Goal: Task Accomplishment & Management: Complete application form

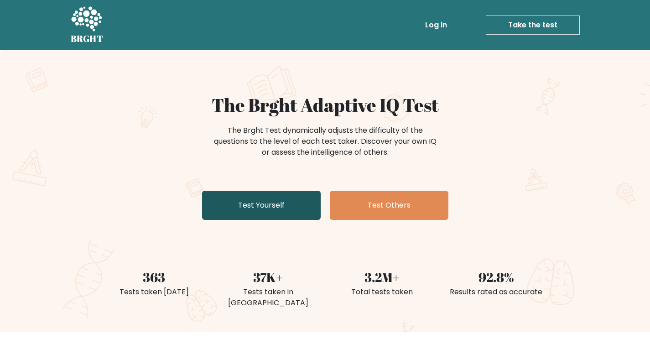
click at [241, 201] on link "Test Yourself" at bounding box center [261, 205] width 119 height 29
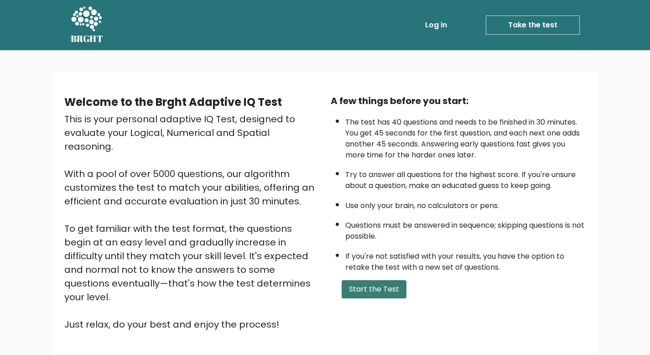
click at [360, 290] on button "Start the Test" at bounding box center [374, 289] width 65 height 18
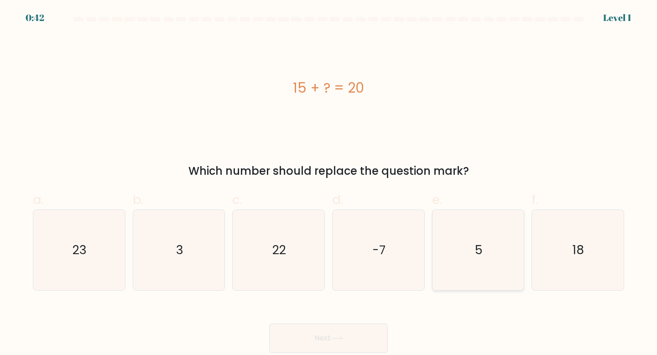
click at [477, 234] on icon "5" at bounding box center [478, 250] width 81 height 81
click at [329, 183] on input "e. 5" at bounding box center [328, 180] width 0 height 6
radio input "true"
click at [311, 339] on button "Next" at bounding box center [328, 337] width 119 height 29
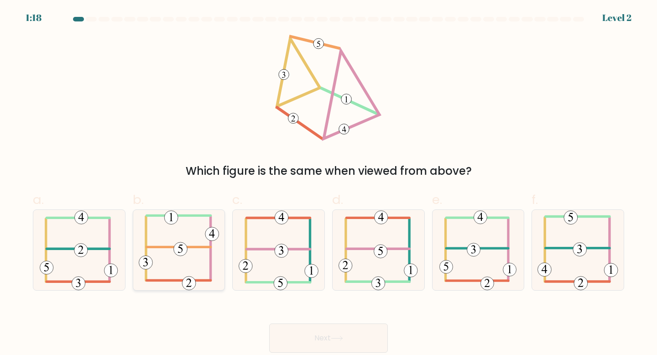
click at [198, 260] on icon at bounding box center [179, 250] width 81 height 81
click at [328, 183] on input "b." at bounding box center [328, 180] width 0 height 6
radio input "true"
click at [366, 336] on button "Next" at bounding box center [328, 337] width 119 height 29
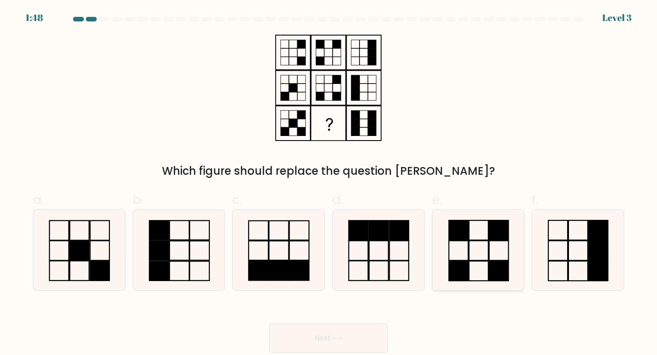
click at [451, 244] on icon at bounding box center [478, 250] width 81 height 81
click at [329, 183] on input "e." at bounding box center [328, 180] width 0 height 6
radio input "true"
click at [339, 329] on button "Next" at bounding box center [328, 337] width 119 height 29
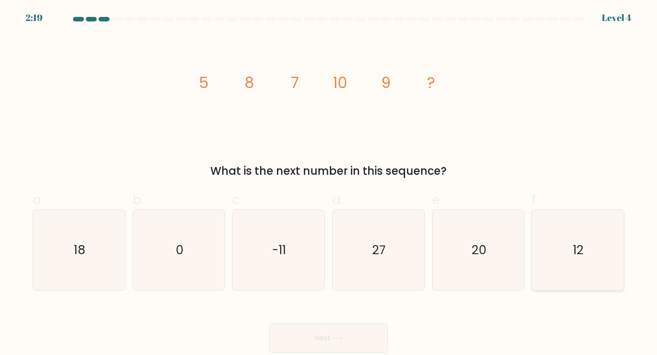
click at [552, 246] on icon "12" at bounding box center [577, 250] width 81 height 81
click at [329, 183] on input "f. 12" at bounding box center [328, 180] width 0 height 6
radio input "true"
click at [349, 339] on button "Next" at bounding box center [328, 337] width 119 height 29
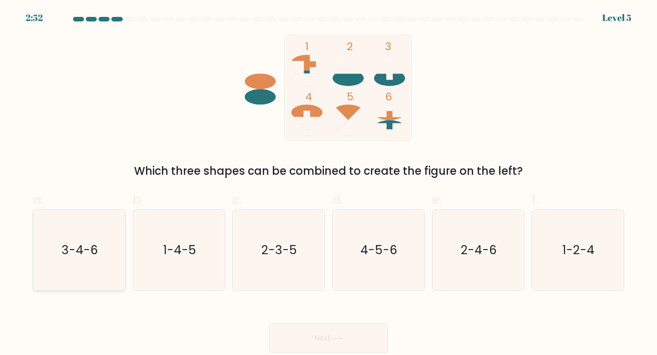
click at [88, 252] on text "3-4-6" at bounding box center [80, 249] width 36 height 17
click at [328, 183] on input "a. 3-4-6" at bounding box center [328, 180] width 0 height 6
radio input "true"
click at [299, 338] on button "Next" at bounding box center [328, 337] width 119 height 29
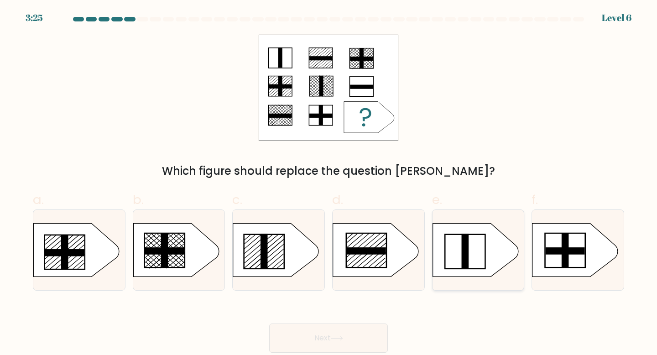
click at [471, 262] on icon at bounding box center [475, 249] width 86 height 53
click at [329, 183] on input "e." at bounding box center [328, 180] width 0 height 6
radio input "true"
click at [294, 248] on icon at bounding box center [276, 249] width 86 height 53
click at [328, 183] on input "c." at bounding box center [328, 180] width 0 height 6
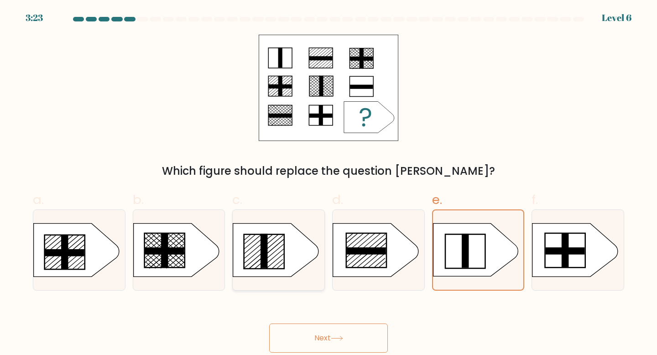
radio input "true"
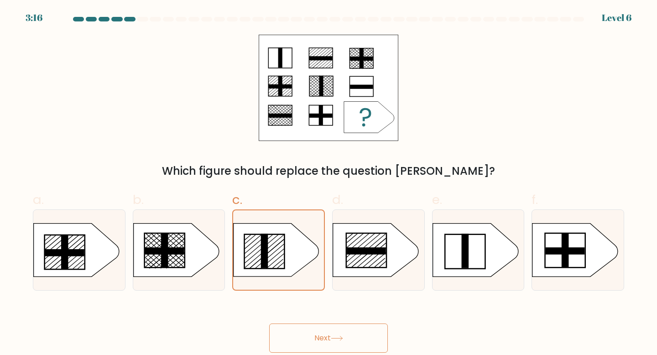
click at [315, 342] on button "Next" at bounding box center [328, 337] width 119 height 29
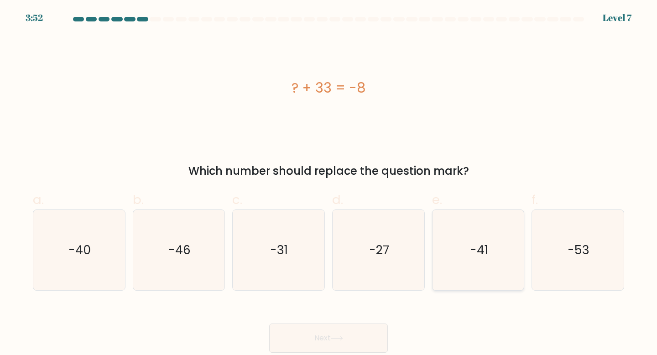
click at [485, 272] on icon "-41" at bounding box center [478, 250] width 81 height 81
click at [329, 183] on input "e. -41" at bounding box center [328, 180] width 0 height 6
radio input "true"
click at [342, 337] on icon at bounding box center [337, 338] width 12 height 5
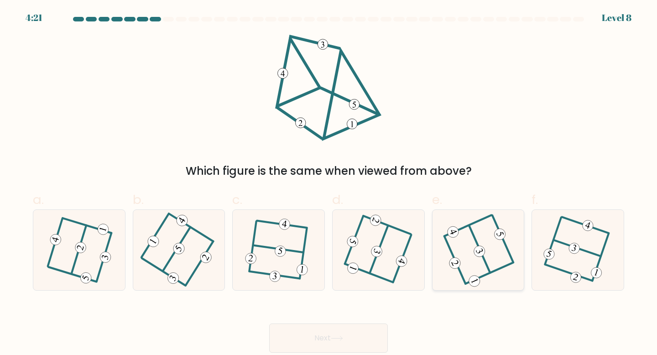
click at [488, 258] on icon at bounding box center [478, 250] width 65 height 64
click at [329, 183] on input "e." at bounding box center [328, 180] width 0 height 6
radio input "true"
click at [365, 346] on button "Next" at bounding box center [328, 337] width 119 height 29
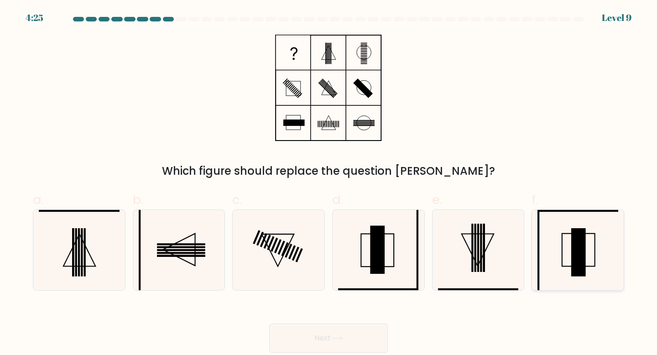
click at [580, 255] on rect at bounding box center [578, 252] width 15 height 48
click at [329, 183] on input "f." at bounding box center [328, 180] width 0 height 6
radio input "true"
click at [367, 341] on button "Next" at bounding box center [328, 337] width 119 height 29
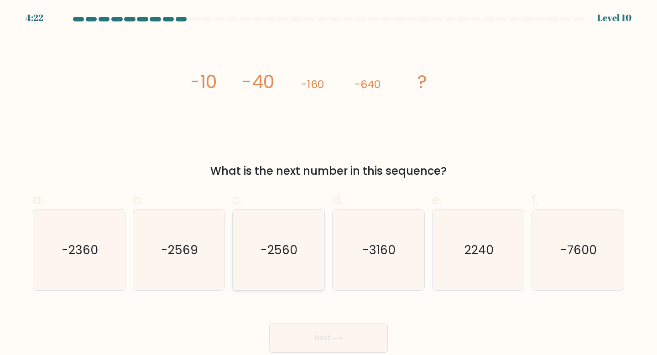
click at [281, 269] on icon "-2560" at bounding box center [278, 250] width 81 height 81
click at [328, 183] on input "c. -2560" at bounding box center [328, 180] width 0 height 6
radio input "true"
click at [301, 339] on button "Next" at bounding box center [328, 337] width 119 height 29
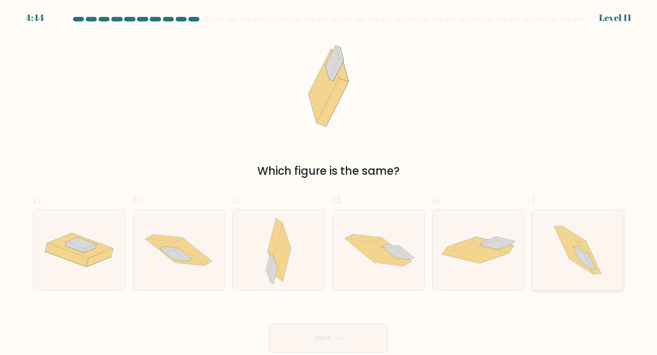
click at [560, 259] on icon at bounding box center [578, 250] width 72 height 81
click at [329, 183] on input "f." at bounding box center [328, 180] width 0 height 6
radio input "true"
click at [322, 337] on button "Next" at bounding box center [328, 337] width 119 height 29
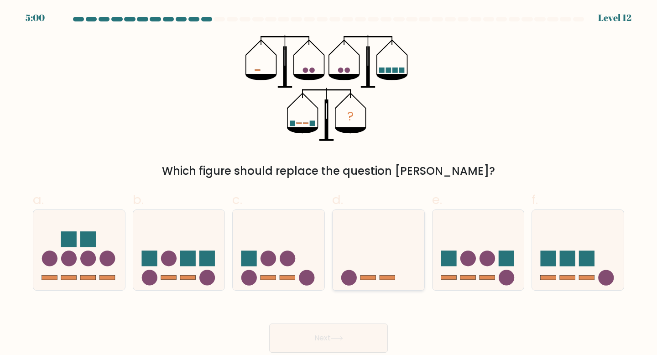
click at [395, 244] on icon at bounding box center [379, 250] width 92 height 76
click at [329, 183] on input "d." at bounding box center [328, 180] width 0 height 6
radio input "true"
click at [343, 340] on icon at bounding box center [337, 338] width 12 height 5
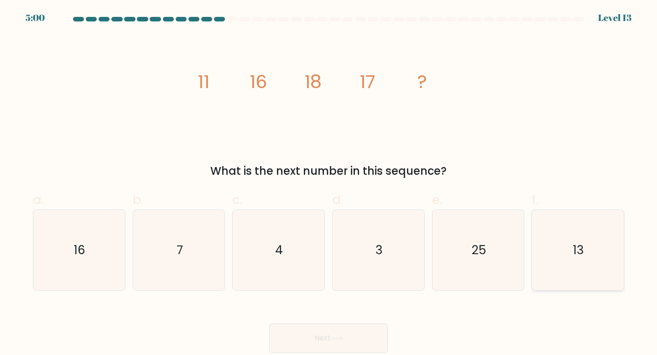
click at [547, 224] on icon "13" at bounding box center [577, 250] width 81 height 81
click at [329, 183] on input "f. 13" at bounding box center [328, 180] width 0 height 6
radio input "true"
click at [327, 333] on button "Next" at bounding box center [328, 337] width 119 height 29
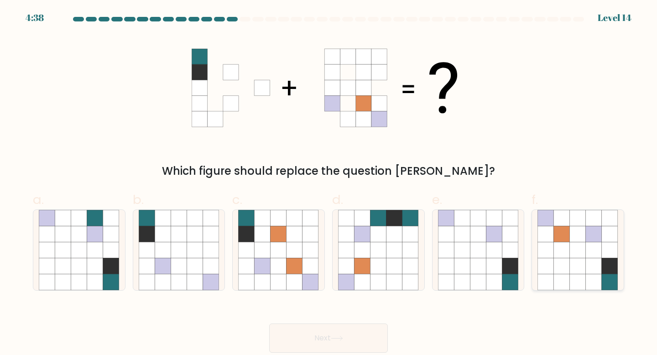
click at [563, 253] on icon at bounding box center [562, 250] width 16 height 16
click at [329, 183] on input "f." at bounding box center [328, 180] width 0 height 6
radio input "true"
click at [354, 347] on button "Next" at bounding box center [328, 337] width 119 height 29
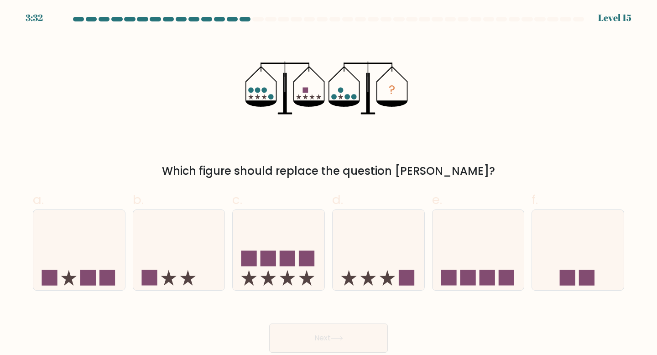
click at [250, 91] on circle at bounding box center [250, 90] width 5 height 5
click at [99, 282] on icon at bounding box center [79, 250] width 92 height 76
click at [328, 183] on input "a." at bounding box center [328, 180] width 0 height 6
radio input "true"
click at [313, 340] on button "Next" at bounding box center [328, 337] width 119 height 29
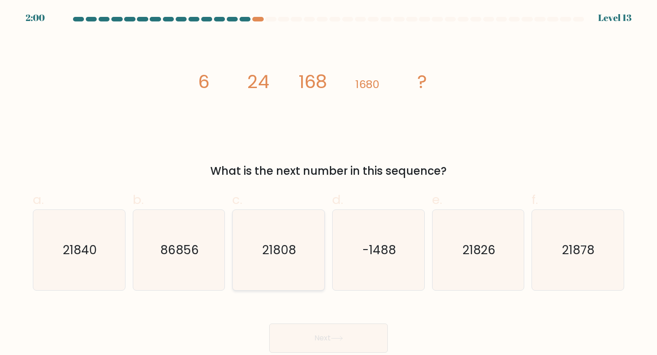
click at [279, 232] on icon "21808" at bounding box center [278, 250] width 81 height 81
click at [328, 183] on input "c. 21808" at bounding box center [328, 180] width 0 height 6
radio input "true"
click at [313, 332] on button "Next" at bounding box center [328, 337] width 119 height 29
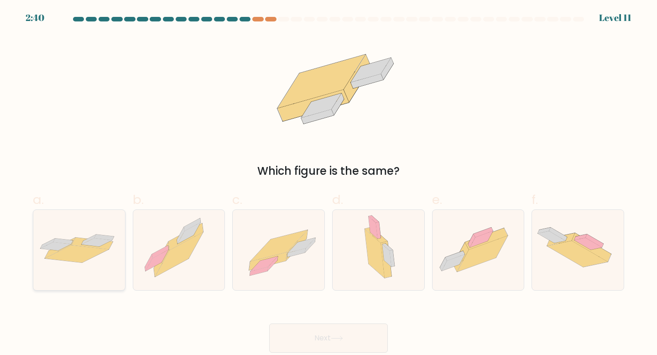
click at [115, 255] on icon at bounding box center [79, 250] width 92 height 38
click at [328, 183] on input "a." at bounding box center [328, 180] width 0 height 6
radio input "true"
click at [325, 338] on button "Next" at bounding box center [328, 337] width 119 height 29
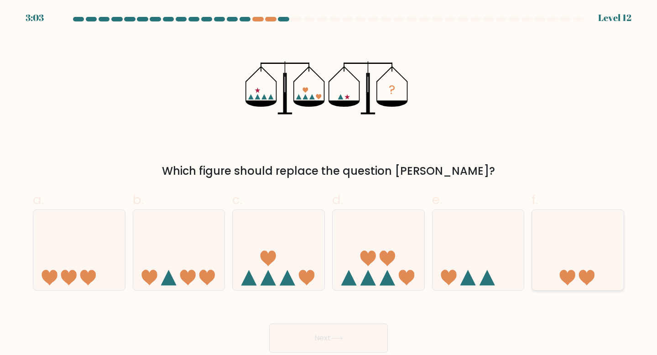
click at [568, 267] on icon at bounding box center [578, 250] width 92 height 76
click at [329, 183] on input "f." at bounding box center [328, 180] width 0 height 6
radio input "true"
click at [369, 338] on button "Next" at bounding box center [328, 337] width 119 height 29
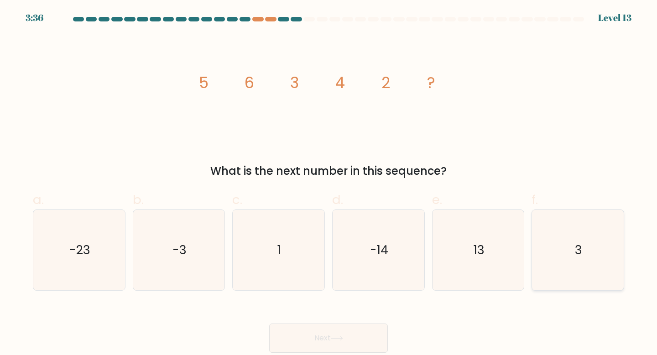
click at [557, 238] on icon "3" at bounding box center [577, 250] width 81 height 81
click at [329, 183] on input "f. 3" at bounding box center [328, 180] width 0 height 6
radio input "true"
click at [361, 334] on button "Next" at bounding box center [328, 337] width 119 height 29
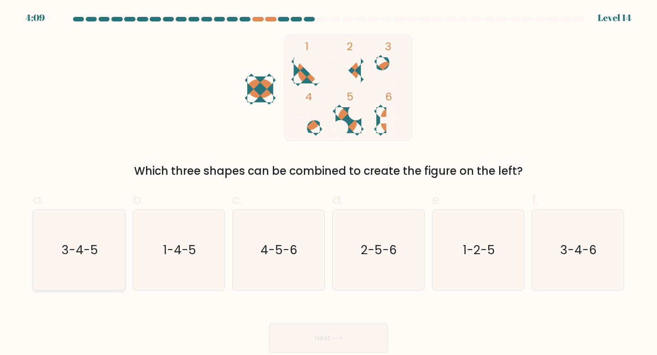
click at [104, 253] on icon "3-4-5" at bounding box center [79, 250] width 81 height 81
click at [328, 183] on input "a. 3-4-5" at bounding box center [328, 180] width 0 height 6
radio input "true"
click at [359, 338] on button "Next" at bounding box center [328, 337] width 119 height 29
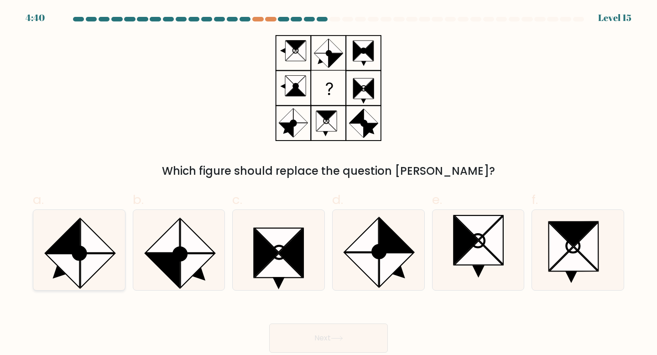
click at [106, 246] on icon at bounding box center [98, 235] width 34 height 34
click at [328, 183] on input "a." at bounding box center [328, 180] width 0 height 6
radio input "true"
click at [331, 336] on button "Next" at bounding box center [328, 337] width 119 height 29
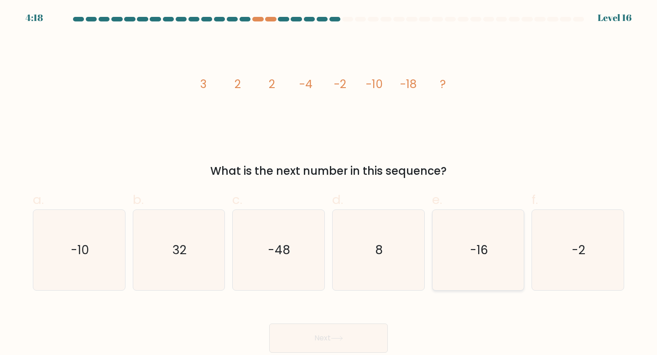
click at [463, 232] on icon "-16" at bounding box center [478, 250] width 81 height 81
click at [329, 183] on input "e. -16" at bounding box center [328, 180] width 0 height 6
radio input "true"
click at [323, 339] on button "Next" at bounding box center [328, 337] width 119 height 29
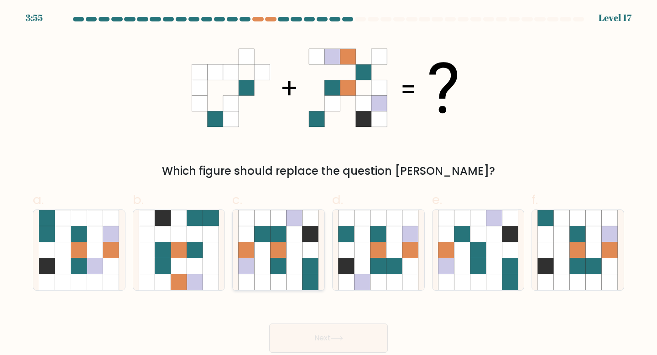
click at [272, 263] on icon at bounding box center [278, 266] width 16 height 16
click at [328, 183] on input "c." at bounding box center [328, 180] width 0 height 6
radio input "true"
click at [329, 333] on button "Next" at bounding box center [328, 337] width 119 height 29
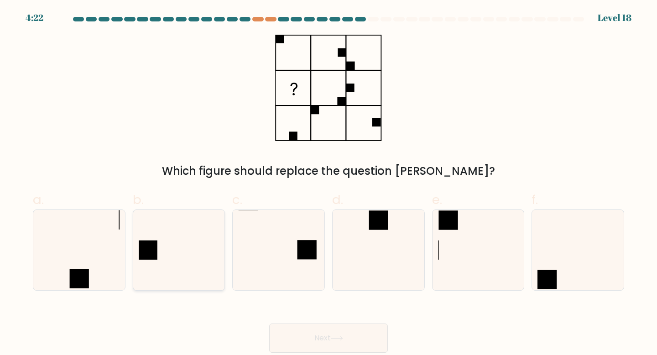
click at [186, 231] on icon at bounding box center [179, 250] width 81 height 81
click at [328, 183] on input "b." at bounding box center [328, 180] width 0 height 6
radio input "true"
click at [393, 249] on icon at bounding box center [378, 250] width 81 height 81
click at [329, 183] on input "d." at bounding box center [328, 180] width 0 height 6
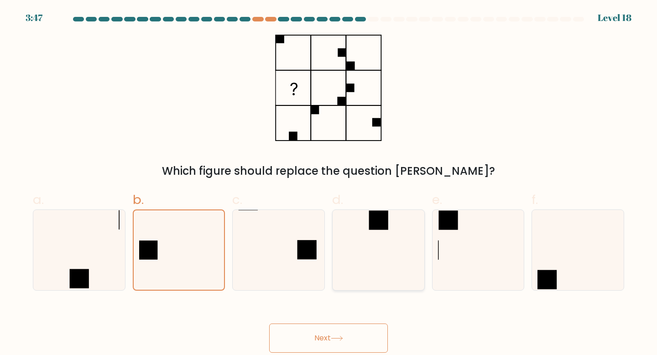
radio input "true"
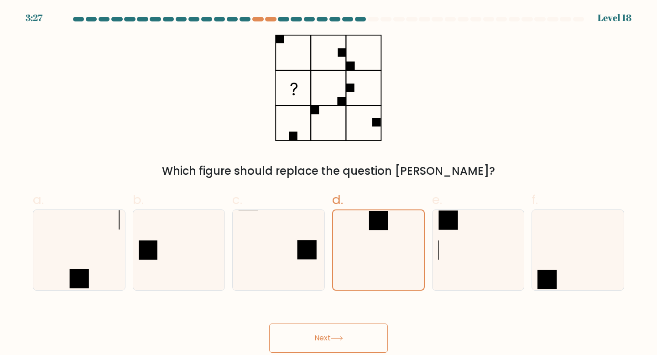
click at [371, 341] on button "Next" at bounding box center [328, 337] width 119 height 29
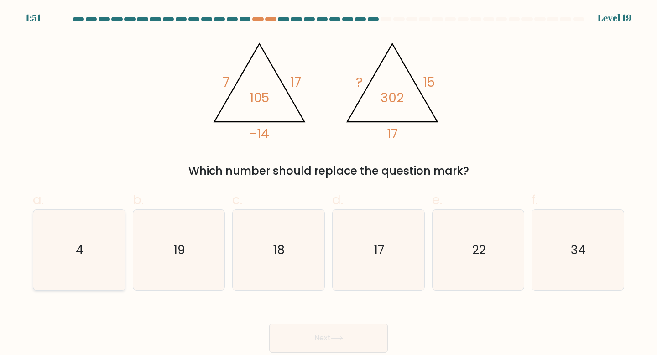
click at [103, 253] on icon "4" at bounding box center [79, 250] width 81 height 81
click at [328, 183] on input "a. 4" at bounding box center [328, 180] width 0 height 6
radio input "true"
click at [301, 247] on icon "18" at bounding box center [278, 250] width 81 height 81
click at [328, 183] on input "c. 18" at bounding box center [328, 180] width 0 height 6
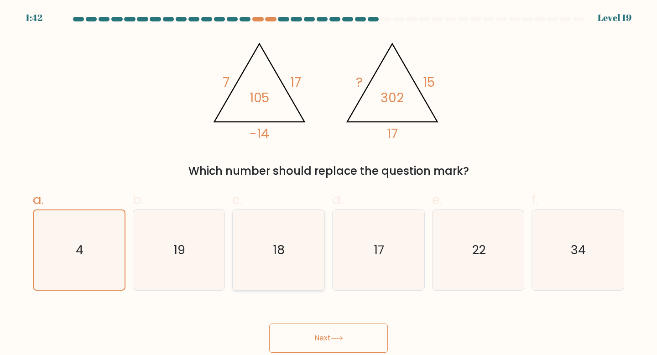
radio input "true"
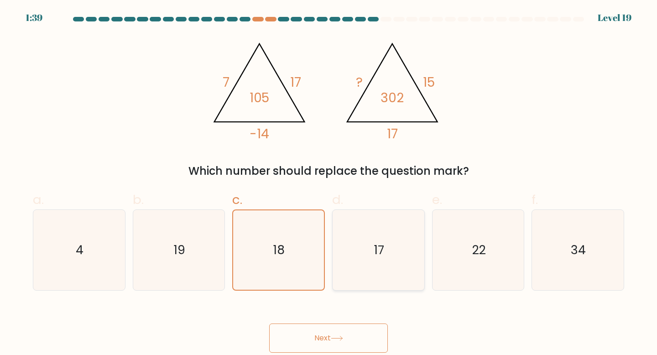
click at [403, 273] on icon "17" at bounding box center [378, 250] width 81 height 81
click at [329, 183] on input "d. 17" at bounding box center [328, 180] width 0 height 6
radio input "true"
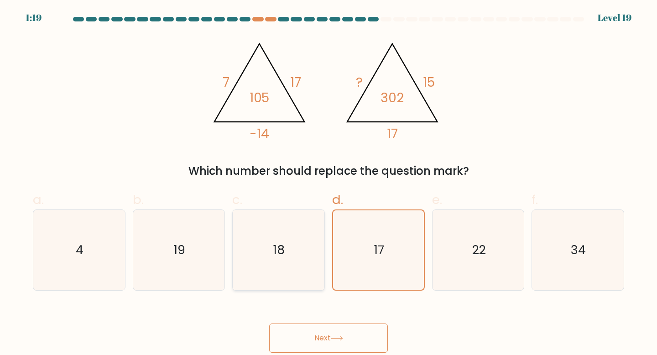
click at [286, 256] on icon "18" at bounding box center [278, 250] width 81 height 81
click at [328, 183] on input "c. 18" at bounding box center [328, 180] width 0 height 6
radio input "true"
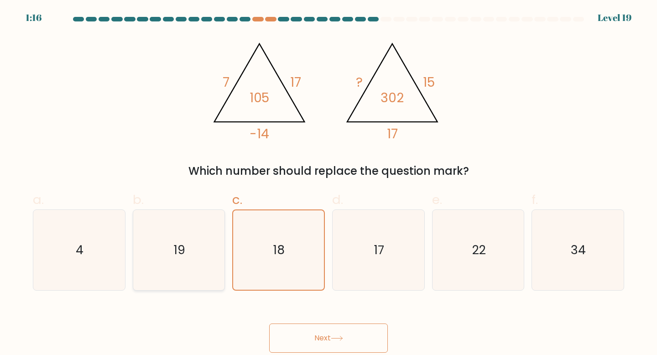
click at [201, 259] on icon "19" at bounding box center [179, 250] width 81 height 81
click at [328, 183] on input "b. 19" at bounding box center [328, 180] width 0 height 6
radio input "true"
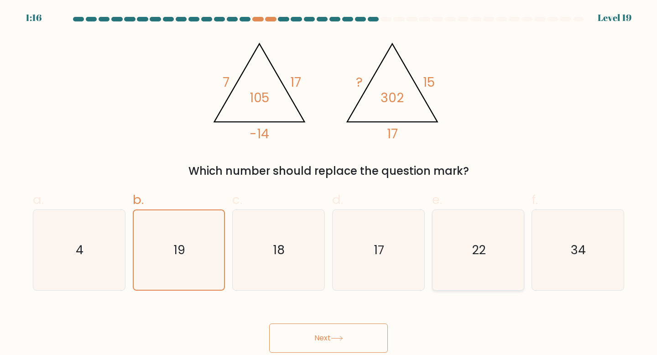
click at [485, 241] on icon "22" at bounding box center [478, 250] width 81 height 81
click at [329, 183] on input "e. 22" at bounding box center [328, 180] width 0 height 6
radio input "true"
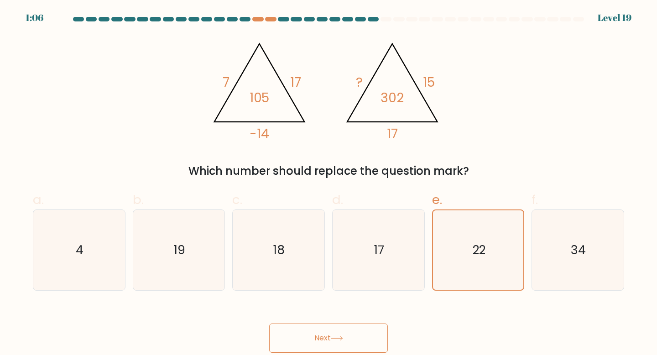
click at [338, 336] on icon at bounding box center [337, 338] width 12 height 5
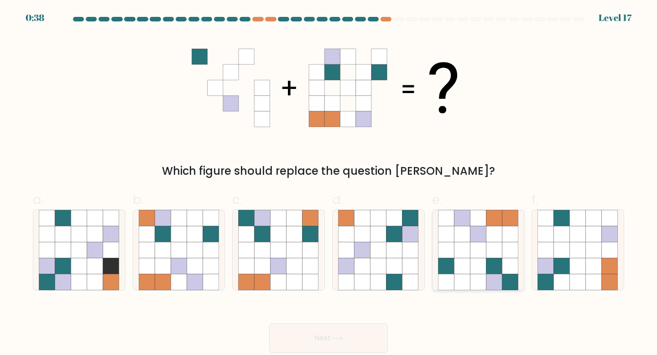
click at [484, 237] on icon at bounding box center [478, 234] width 16 height 16
click at [329, 183] on input "e." at bounding box center [328, 180] width 0 height 6
radio input "true"
click at [356, 338] on button "Next" at bounding box center [328, 337] width 119 height 29
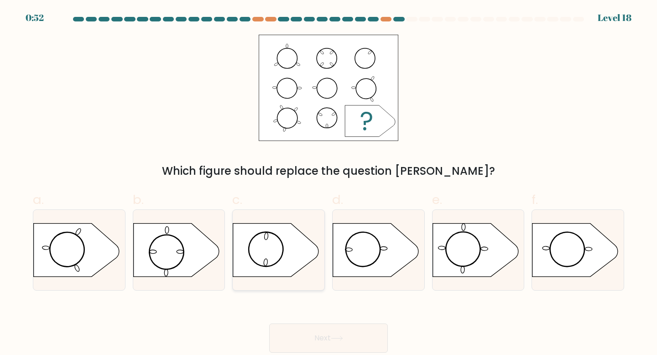
click at [274, 244] on icon at bounding box center [276, 249] width 86 height 53
click at [328, 183] on input "c." at bounding box center [328, 180] width 0 height 6
radio input "true"
click at [366, 328] on button "Next" at bounding box center [328, 337] width 119 height 29
click at [303, 247] on icon at bounding box center [276, 250] width 85 height 53
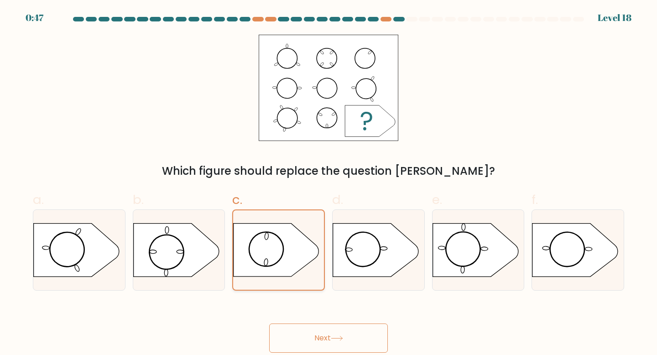
click at [328, 183] on input "c." at bounding box center [328, 180] width 0 height 6
click at [352, 333] on button "Next" at bounding box center [328, 337] width 119 height 29
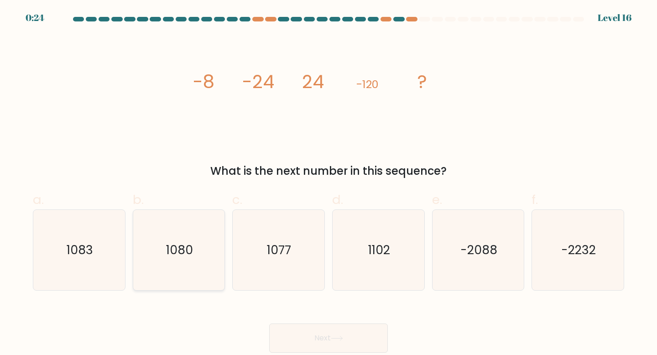
click at [215, 261] on icon "1080" at bounding box center [179, 250] width 81 height 81
click at [328, 183] on input "b. 1080" at bounding box center [328, 180] width 0 height 6
radio input "true"
click at [337, 343] on button "Next" at bounding box center [328, 337] width 119 height 29
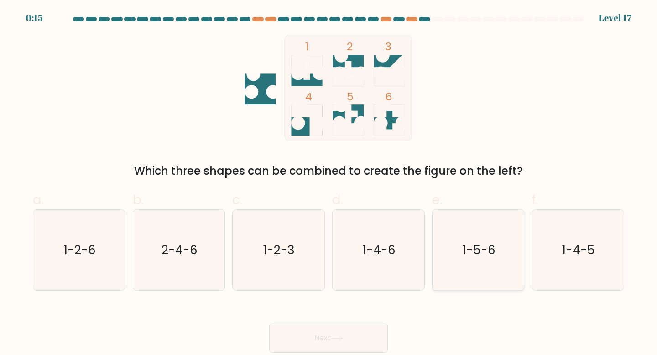
click at [462, 250] on icon "1-5-6" at bounding box center [478, 250] width 81 height 81
click at [329, 183] on input "e. 1-5-6" at bounding box center [328, 180] width 0 height 6
radio input "true"
click at [346, 331] on button "Next" at bounding box center [328, 337] width 119 height 29
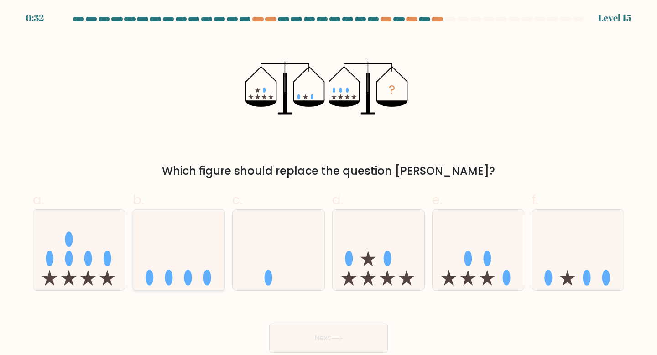
click at [183, 273] on icon at bounding box center [179, 250] width 92 height 76
click at [328, 183] on input "b." at bounding box center [328, 180] width 0 height 6
radio input "true"
click at [302, 338] on button "Next" at bounding box center [328, 337] width 119 height 29
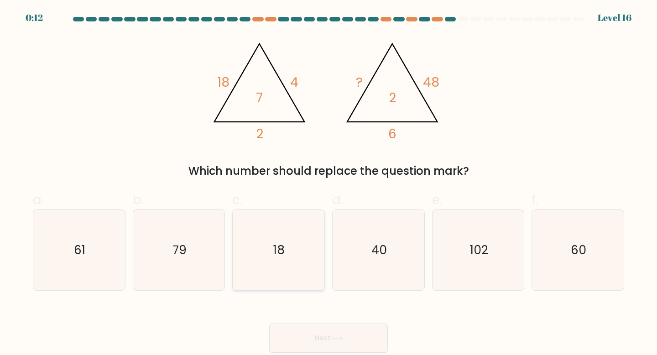
click at [288, 262] on icon "18" at bounding box center [278, 250] width 81 height 81
click at [328, 183] on input "c. 18" at bounding box center [328, 180] width 0 height 6
radio input "true"
click at [565, 269] on icon "60" at bounding box center [577, 250] width 81 height 81
click at [329, 183] on input "f. 60" at bounding box center [328, 180] width 0 height 6
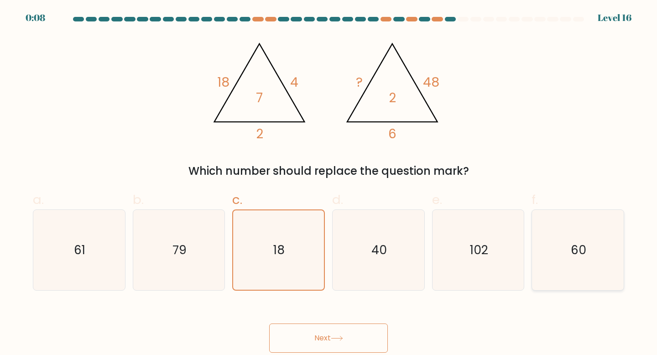
radio input "true"
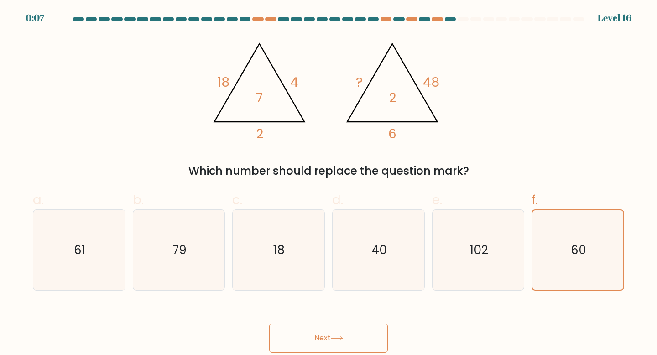
click at [355, 343] on button "Next" at bounding box center [328, 337] width 119 height 29
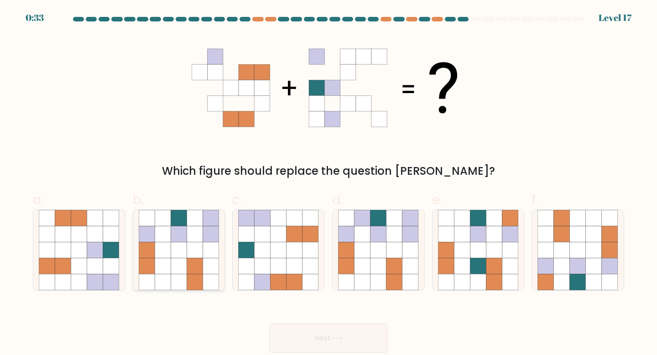
click at [172, 264] on icon at bounding box center [179, 266] width 16 height 16
click at [328, 183] on input "b." at bounding box center [328, 180] width 0 height 6
radio input "true"
click at [334, 334] on button "Next" at bounding box center [328, 337] width 119 height 29
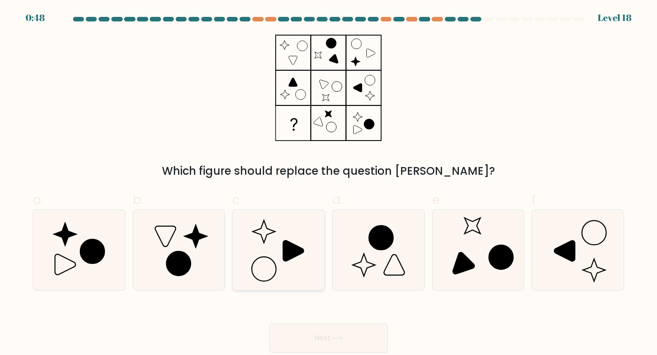
click at [301, 234] on icon at bounding box center [278, 250] width 81 height 81
click at [328, 183] on input "c." at bounding box center [328, 180] width 0 height 6
radio input "true"
click at [344, 332] on button "Next" at bounding box center [328, 337] width 119 height 29
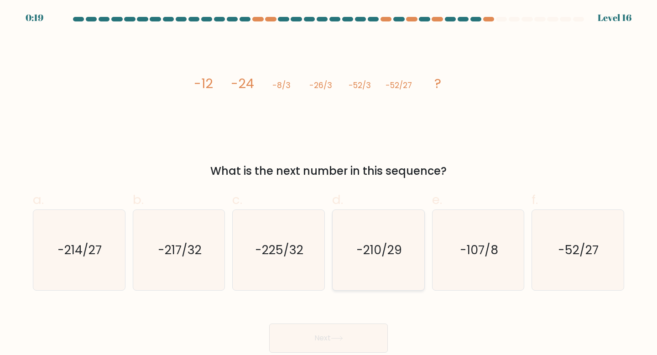
click at [387, 268] on icon "-210/29" at bounding box center [378, 250] width 81 height 81
click at [329, 183] on input "d. -210/29" at bounding box center [328, 180] width 0 height 6
radio input "true"
click at [102, 251] on icon "-214/27" at bounding box center [79, 250] width 81 height 81
click at [328, 183] on input "a. -214/27" at bounding box center [328, 180] width 0 height 6
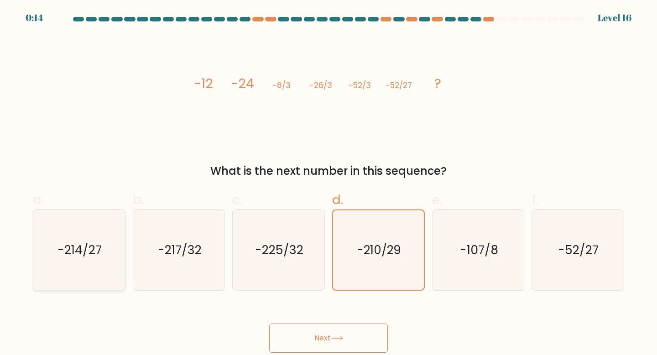
radio input "true"
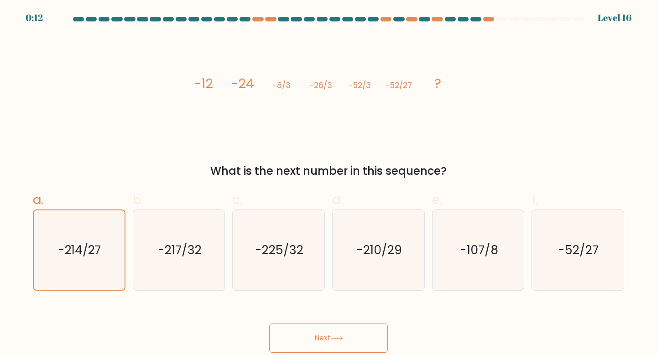
click at [353, 335] on button "Next" at bounding box center [328, 337] width 119 height 29
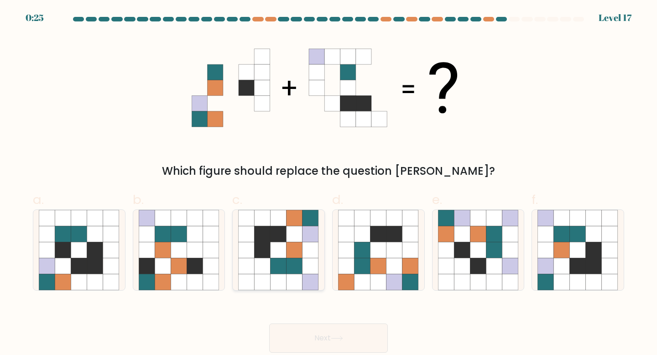
click at [286, 276] on icon at bounding box center [278, 282] width 16 height 16
click at [328, 183] on input "c." at bounding box center [328, 180] width 0 height 6
radio input "true"
click at [338, 343] on button "Next" at bounding box center [328, 337] width 119 height 29
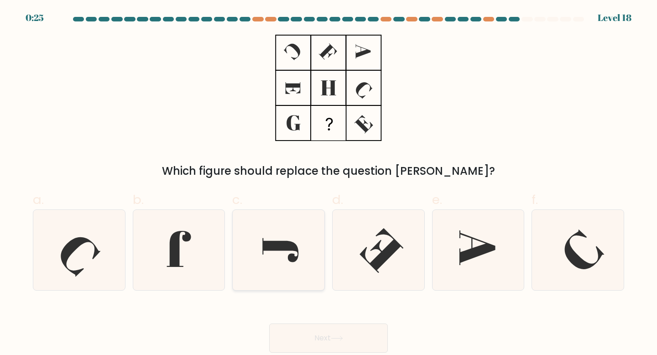
click at [276, 261] on icon at bounding box center [278, 250] width 81 height 81
click at [328, 183] on input "c." at bounding box center [328, 180] width 0 height 6
radio input "true"
click at [323, 334] on button "Next" at bounding box center [328, 337] width 119 height 29
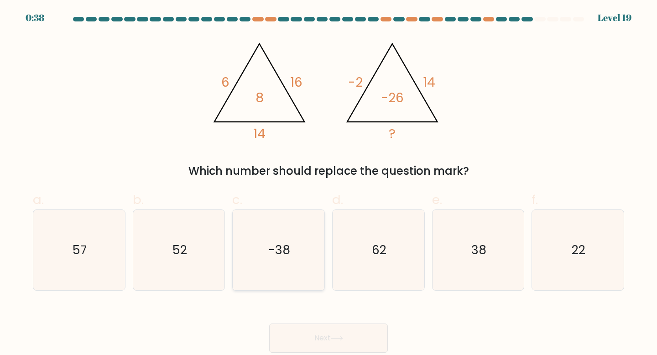
click at [278, 254] on text "-38" at bounding box center [279, 249] width 22 height 17
click at [328, 183] on input "c. -38" at bounding box center [328, 180] width 0 height 6
radio input "true"
click at [349, 333] on button "Next" at bounding box center [328, 337] width 119 height 29
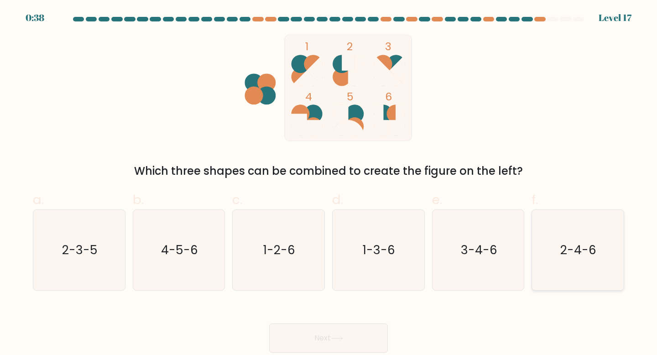
click at [564, 246] on text "2-4-6" at bounding box center [579, 249] width 36 height 17
click at [329, 183] on input "f. 2-4-6" at bounding box center [328, 180] width 0 height 6
radio input "true"
click at [352, 343] on button "Next" at bounding box center [328, 337] width 119 height 29
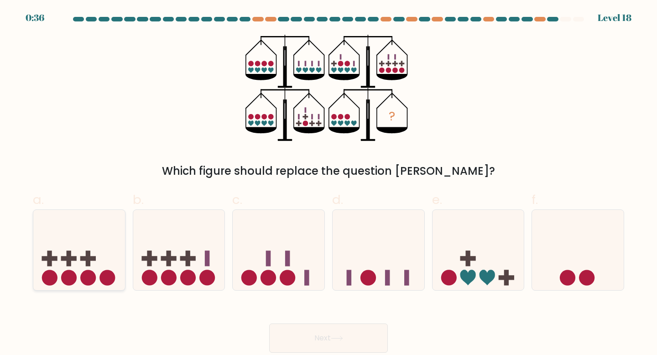
click at [94, 269] on icon at bounding box center [79, 250] width 92 height 76
click at [328, 183] on input "a." at bounding box center [328, 180] width 0 height 6
radio input "true"
click at [310, 334] on button "Next" at bounding box center [328, 337] width 119 height 29
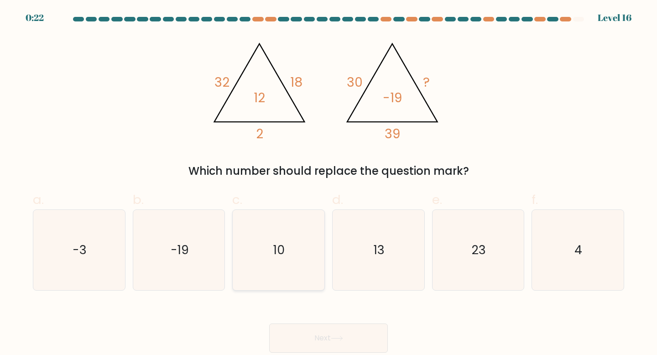
click at [294, 239] on icon "10" at bounding box center [278, 250] width 81 height 81
click at [328, 183] on input "c. 10" at bounding box center [328, 180] width 0 height 6
radio input "true"
click at [355, 341] on button "Next" at bounding box center [328, 337] width 119 height 29
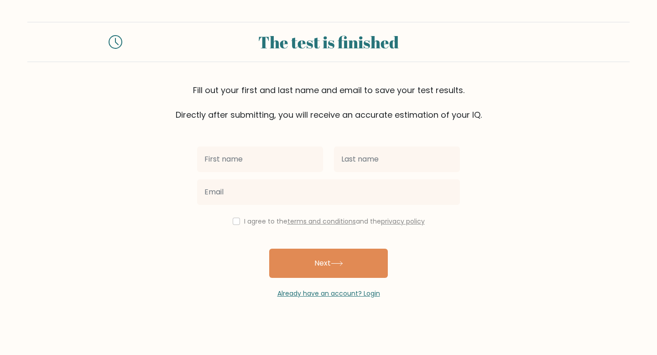
click at [252, 170] on input "text" at bounding box center [260, 159] width 126 height 26
type input "Matt"
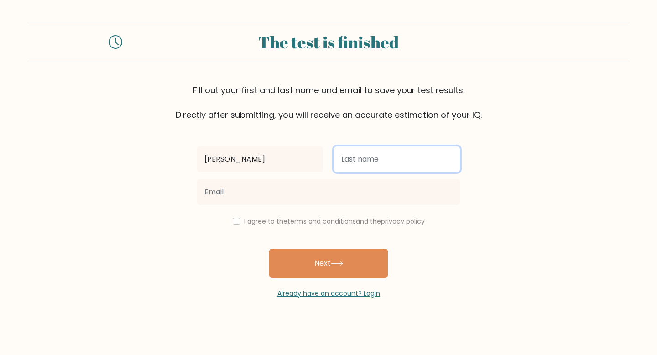
click at [362, 159] on input "text" at bounding box center [397, 159] width 126 height 26
type input "Mihas"
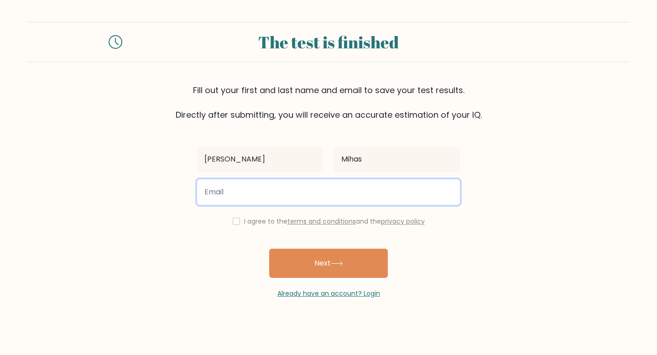
click at [338, 195] on input "email" at bounding box center [328, 192] width 263 height 26
type input "mattarthurmihas@gmail.com"
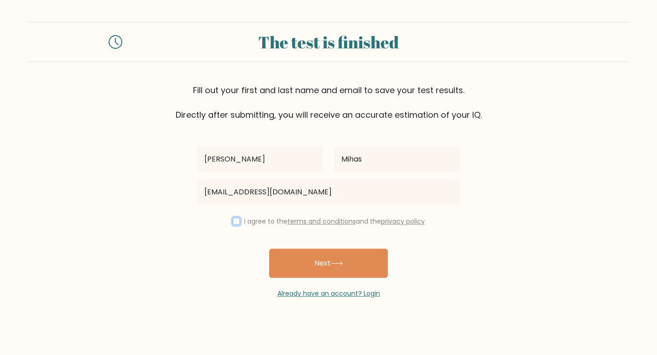
click at [237, 222] on input "checkbox" at bounding box center [236, 221] width 7 height 7
checkbox input "true"
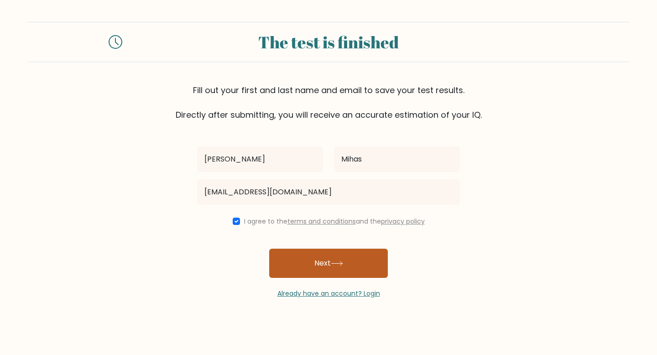
click at [327, 270] on button "Next" at bounding box center [328, 263] width 119 height 29
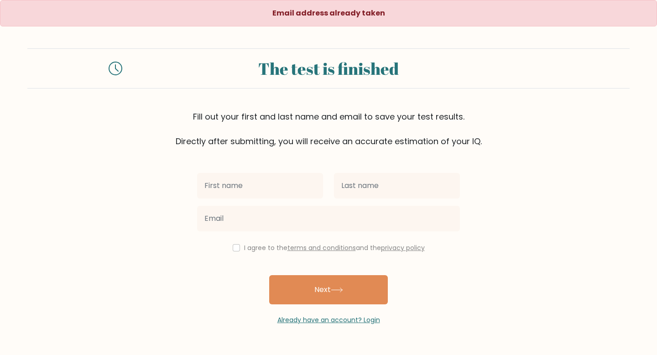
click at [270, 194] on input "text" at bounding box center [260, 186] width 126 height 26
type input "[PERSON_NAME]"
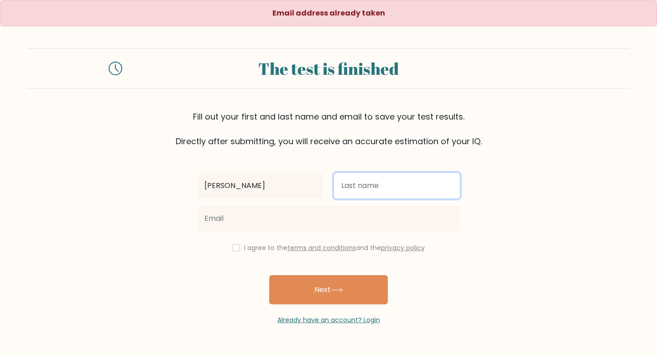
click at [350, 184] on input "text" at bounding box center [397, 186] width 126 height 26
type input "Mihas"
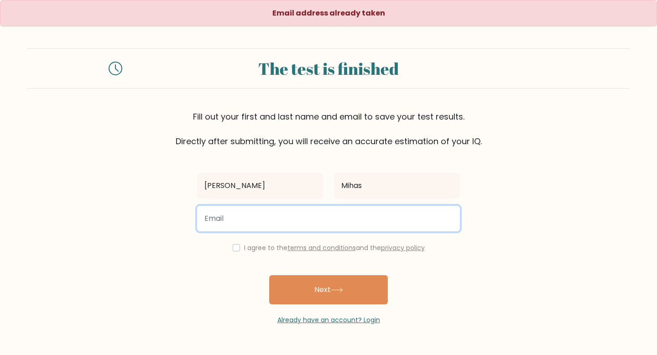
click at [333, 217] on input "email" at bounding box center [328, 219] width 263 height 26
type input "matt@chromedigital.ca"
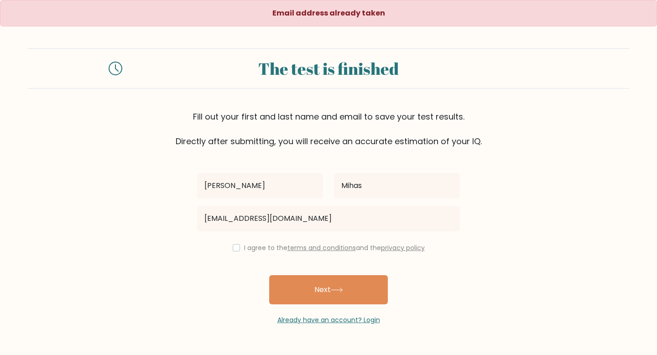
click at [240, 250] on div "I agree to the terms and conditions and the privacy policy" at bounding box center [329, 247] width 274 height 11
click at [236, 249] on input "checkbox" at bounding box center [236, 247] width 7 height 7
checkbox input "true"
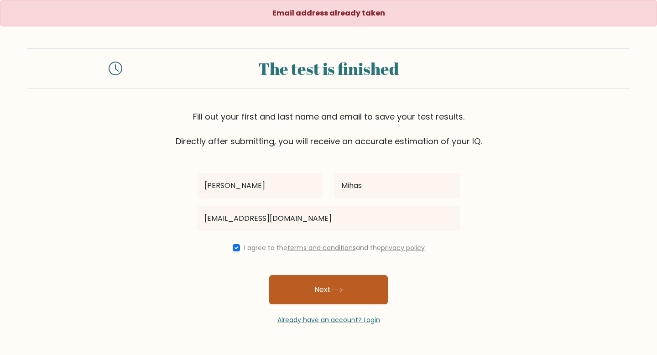
click at [307, 294] on button "Next" at bounding box center [328, 289] width 119 height 29
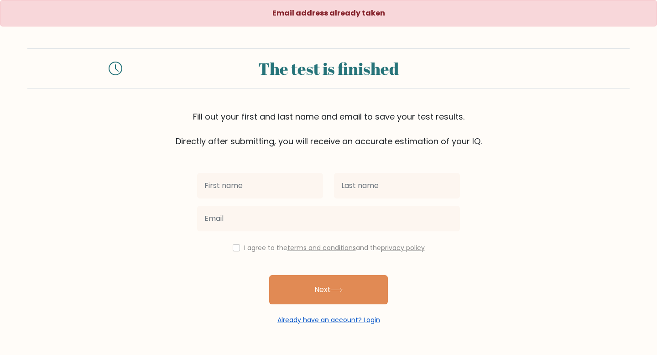
click at [346, 323] on link "Already have an account? Login" at bounding box center [328, 319] width 103 height 9
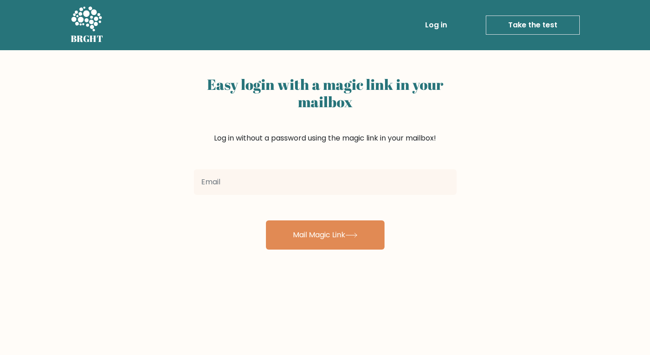
click at [298, 187] on input "email" at bounding box center [325, 182] width 263 height 26
type input "[EMAIL_ADDRESS][DOMAIN_NAME]"
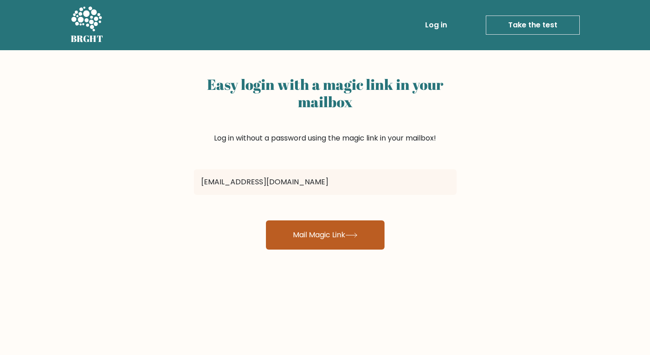
click at [325, 231] on button "Mail Magic Link" at bounding box center [325, 234] width 119 height 29
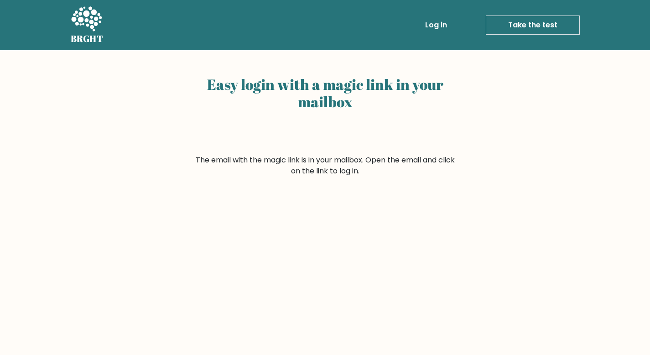
click at [445, 28] on link "Log in" at bounding box center [435, 25] width 29 height 18
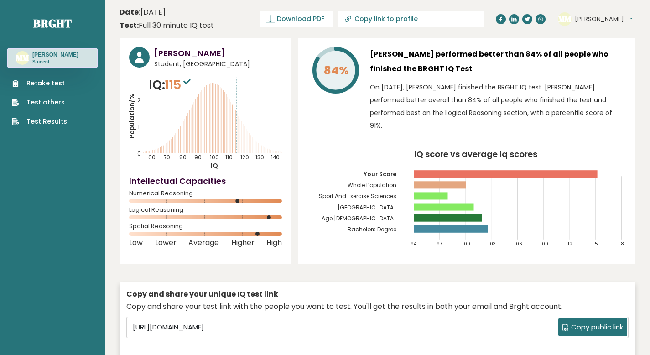
click at [577, 20] on button "[PERSON_NAME]" at bounding box center [604, 19] width 58 height 9
click at [589, 30] on link "Dashboard" at bounding box center [598, 33] width 47 height 13
